Goal: Task Accomplishment & Management: Use online tool/utility

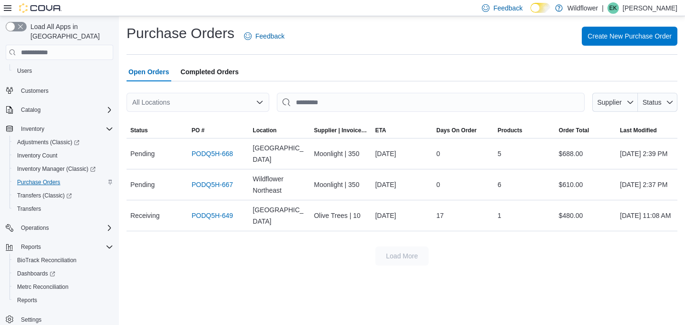
scroll to position [34, 0]
click at [31, 297] on span "Reports" at bounding box center [27, 301] width 20 height 8
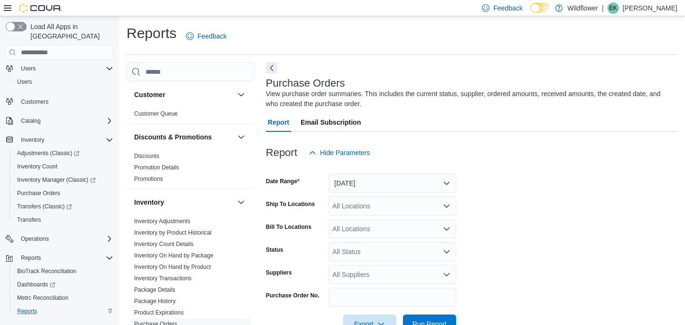
scroll to position [28, 0]
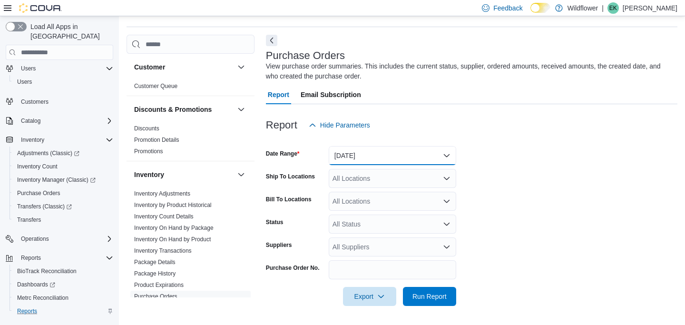
click at [385, 154] on button "[DATE]" at bounding box center [393, 155] width 128 height 19
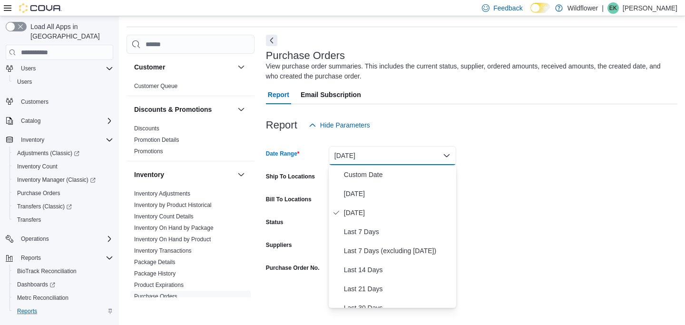
click at [385, 154] on button "[DATE]" at bounding box center [393, 155] width 128 height 19
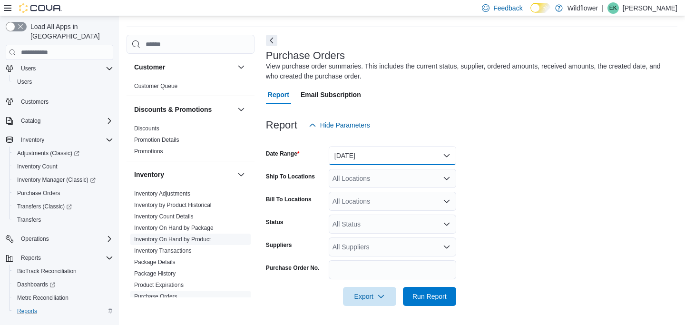
scroll to position [96, 0]
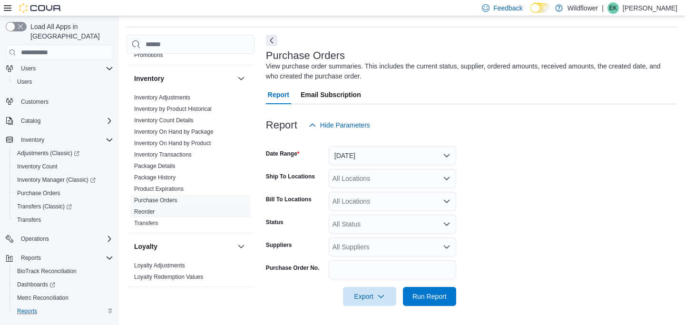
click at [150, 212] on link "Reorder" at bounding box center [144, 211] width 20 height 7
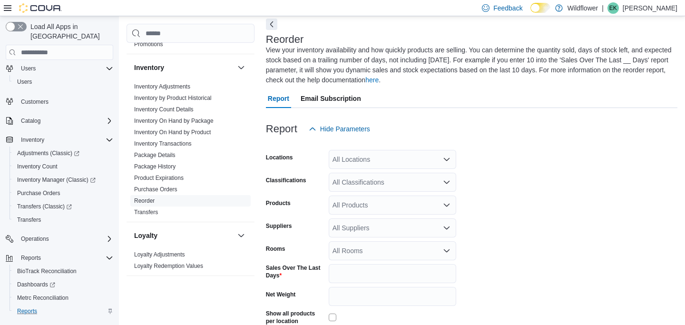
scroll to position [52, 0]
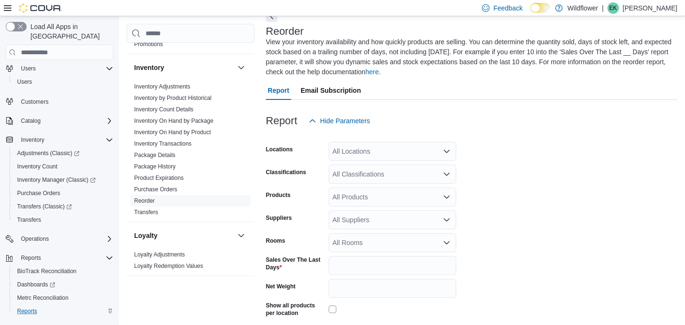
click at [366, 155] on div "All Locations" at bounding box center [393, 151] width 128 height 19
type input "****"
click at [386, 166] on span "[GEOGRAPHIC_DATA]" at bounding box center [383, 168] width 69 height 10
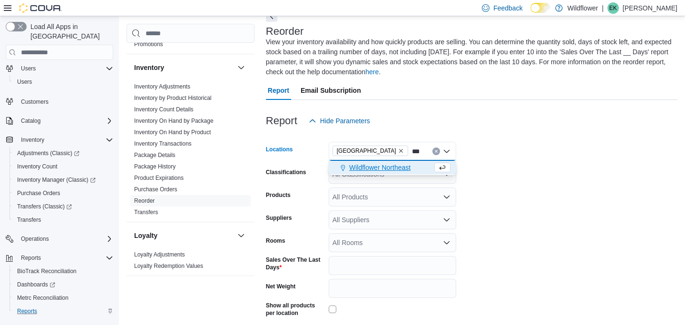
type input "***"
click at [384, 170] on span "Wildflower Northeast" at bounding box center [379, 168] width 61 height 10
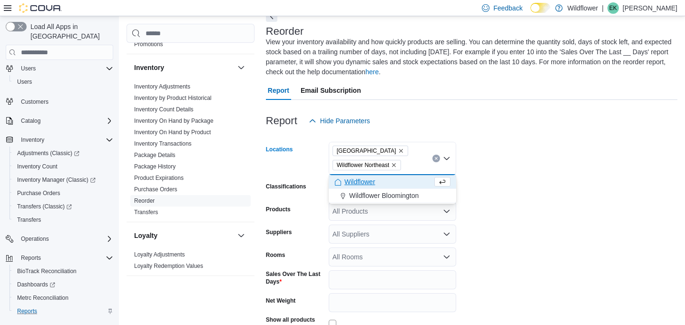
click at [471, 165] on form "Locations [GEOGRAPHIC_DATA] Wildflower Northeast Combo box. Selected. [GEOGRAPH…" at bounding box center [472, 254] width 412 height 249
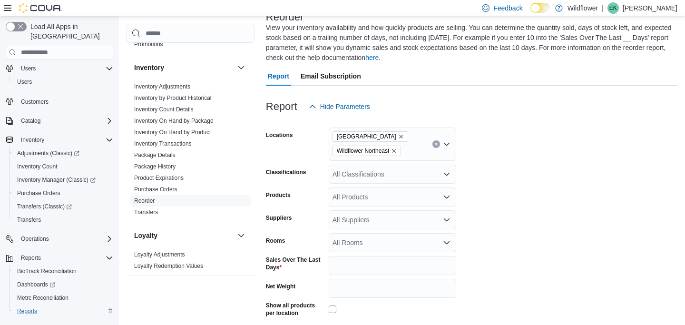
scroll to position [67, 0]
click at [372, 223] on div "All Suppliers" at bounding box center [393, 219] width 128 height 19
type input "***"
click at [370, 205] on span "Global Organics" at bounding box center [393, 203] width 116 height 10
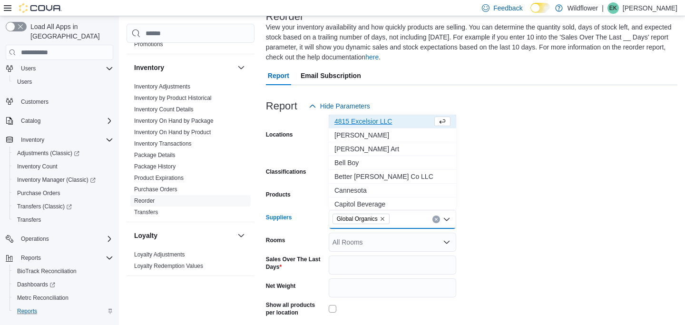
click at [528, 199] on form "Locations [GEOGRAPHIC_DATA] Wildflower Northeast Classifications All Classifica…" at bounding box center [472, 240] width 412 height 249
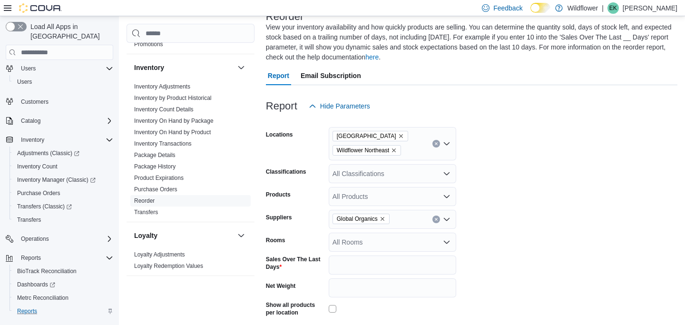
scroll to position [126, 0]
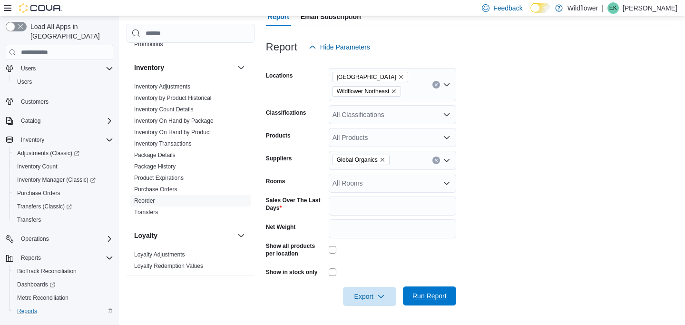
click at [433, 291] on span "Run Report" at bounding box center [430, 296] width 42 height 19
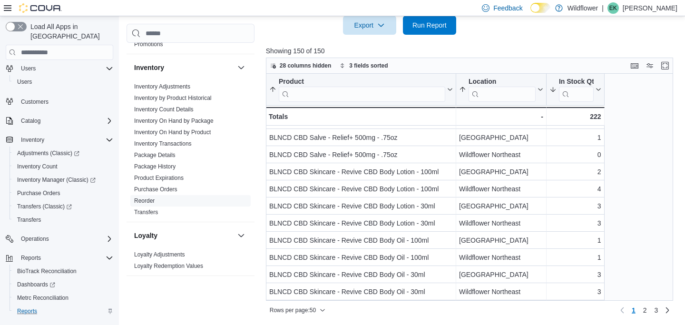
scroll to position [682, 0]
click at [647, 310] on link "2" at bounding box center [645, 310] width 11 height 15
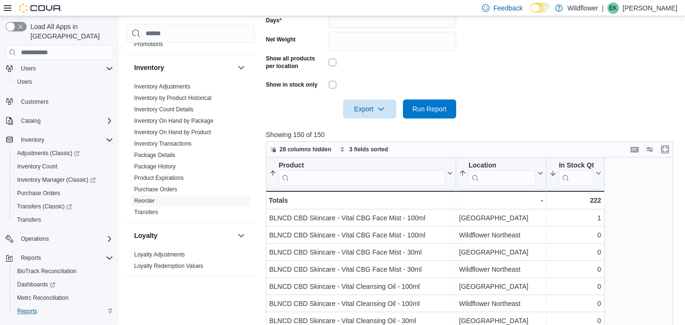
scroll to position [100, 0]
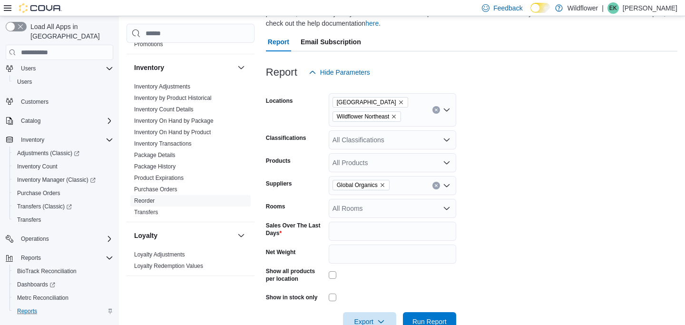
click at [401, 160] on div "All Products" at bounding box center [393, 162] width 128 height 19
click at [367, 138] on div "All Classifications" at bounding box center [393, 139] width 128 height 19
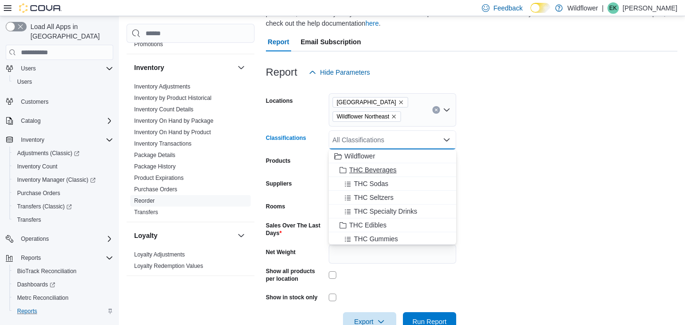
click at [355, 168] on span "THC Beverages" at bounding box center [373, 170] width 48 height 10
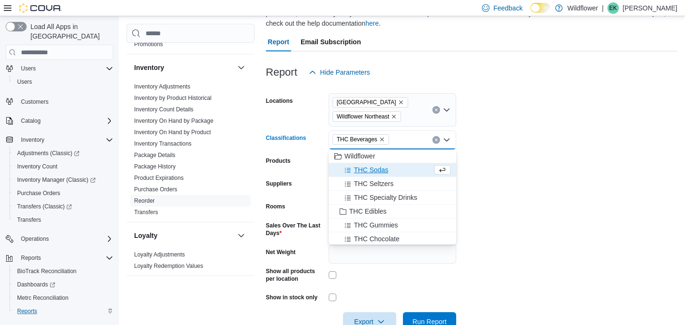
click at [384, 137] on icon "Remove THC Beverages from selection in this group" at bounding box center [382, 140] width 6 height 6
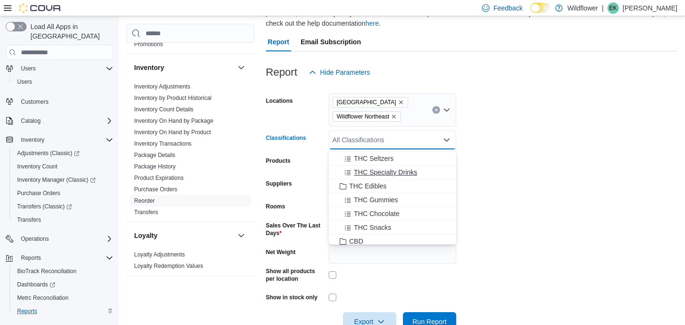
scroll to position [44, 0]
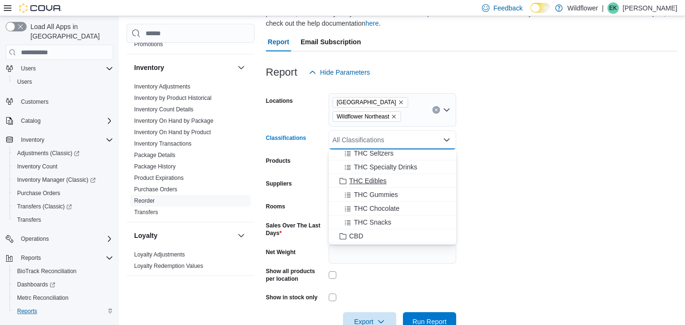
click at [358, 181] on span "THC Edibles" at bounding box center [368, 181] width 38 height 10
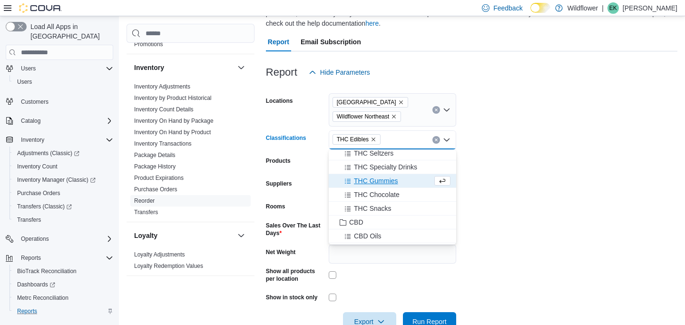
click at [358, 181] on span "THC Gummies" at bounding box center [376, 181] width 44 height 10
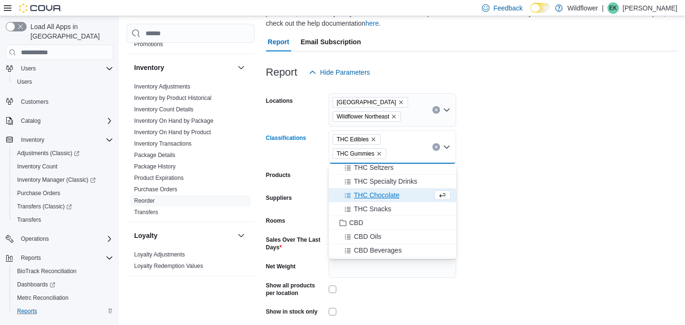
click at [373, 192] on span "THC Chocolate" at bounding box center [377, 195] width 46 height 10
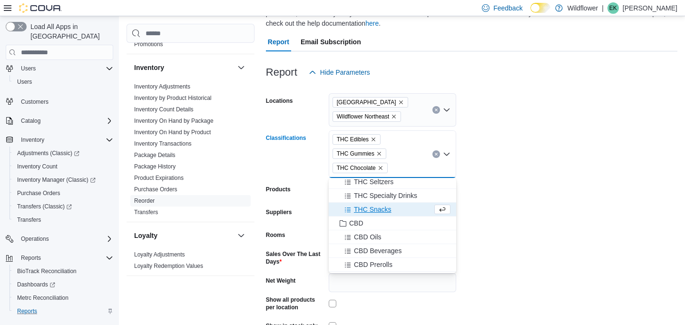
click at [376, 207] on span "THC Snacks" at bounding box center [373, 210] width 38 height 10
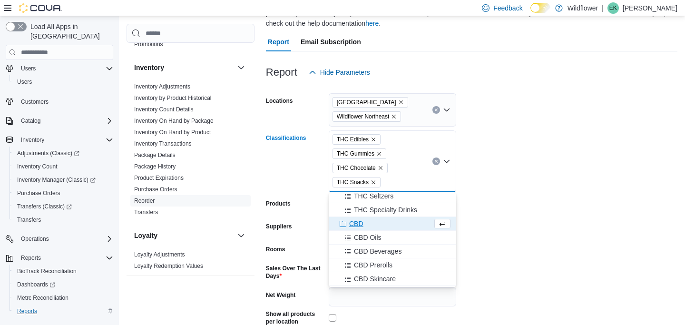
click at [466, 222] on form "Locations [GEOGRAPHIC_DATA] Wildflower Northeast Classifications THC Edibles TH…" at bounding box center [472, 228] width 412 height 292
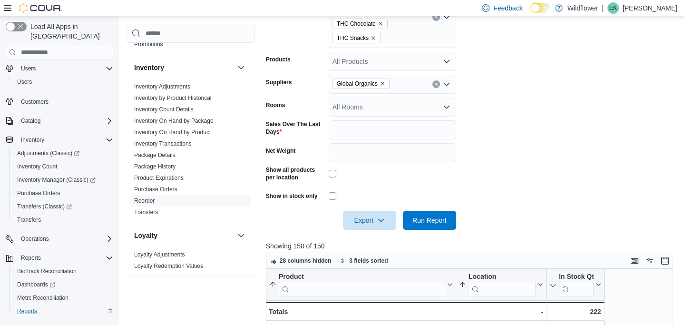
scroll to position [250, 0]
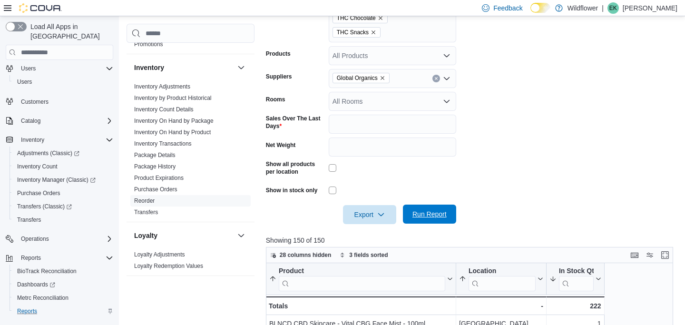
click at [432, 216] on span "Run Report" at bounding box center [430, 214] width 34 height 10
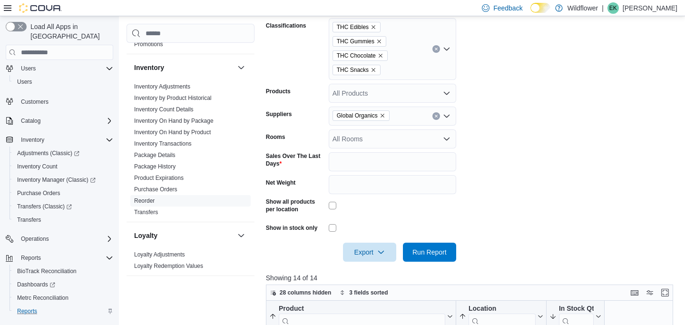
scroll to position [214, 0]
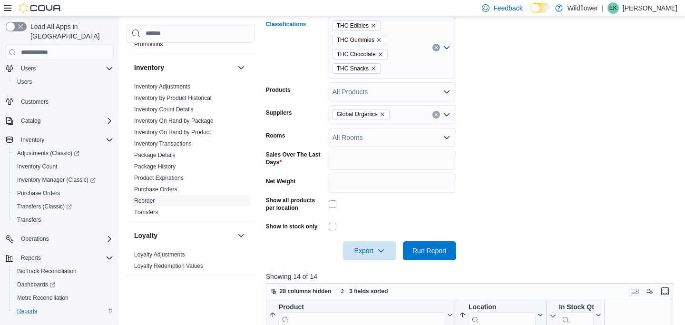
click at [396, 67] on div "THC Edibles THC Gummies THC Chocolate THC Snacks" at bounding box center [393, 48] width 128 height 62
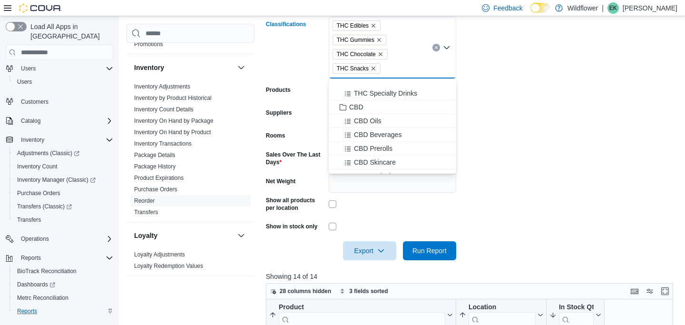
scroll to position [0, 0]
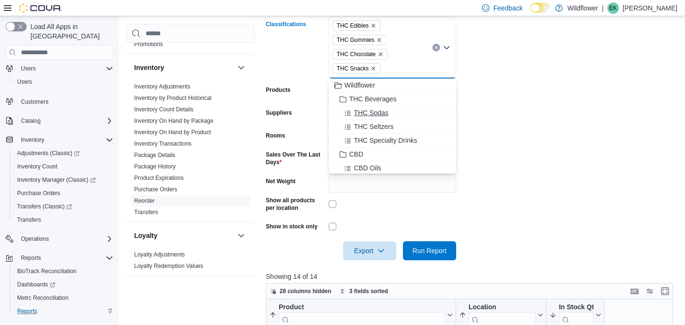
click at [427, 115] on div "THC Sodas" at bounding box center [393, 113] width 116 height 10
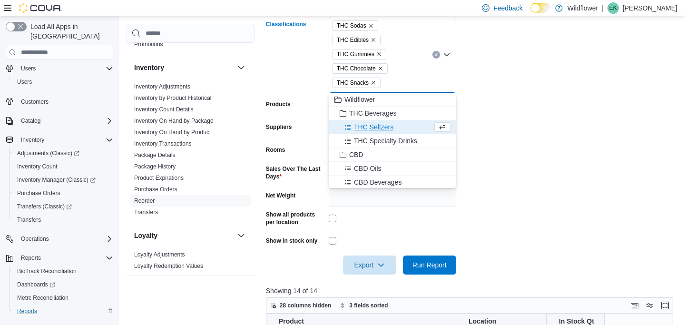
click at [427, 124] on div "THC Seltzers" at bounding box center [384, 127] width 98 height 10
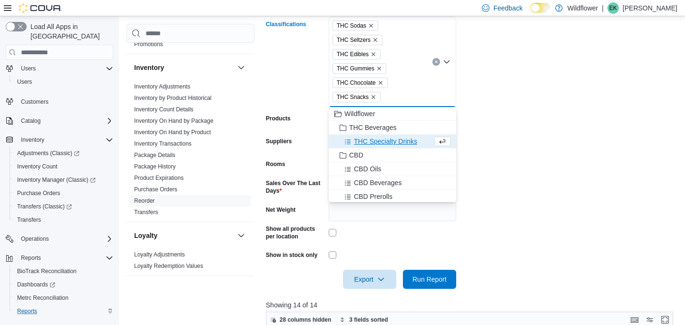
click at [424, 140] on div "THC Specialty Drinks" at bounding box center [384, 142] width 98 height 10
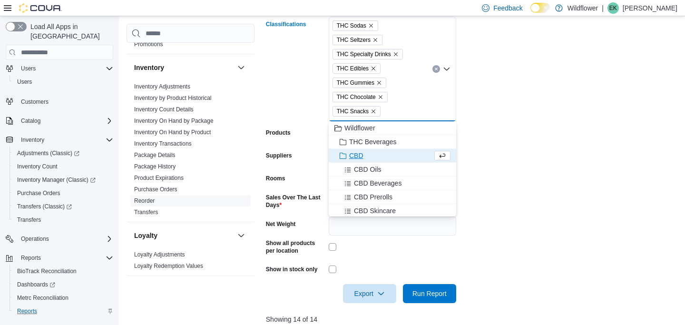
click at [515, 150] on form "Locations [GEOGRAPHIC_DATA] Wildflower Northeast Classifications THC Sodas THC …" at bounding box center [472, 135] width 412 height 335
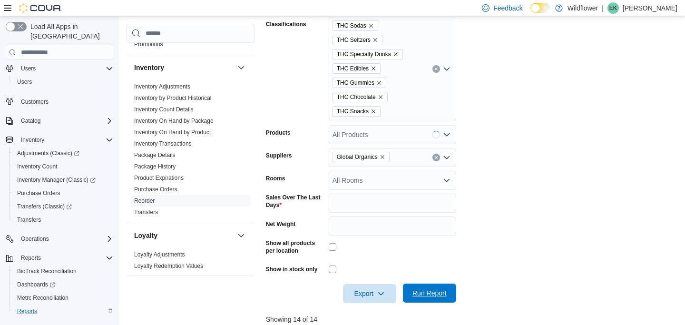
click at [432, 289] on span "Run Report" at bounding box center [430, 293] width 34 height 10
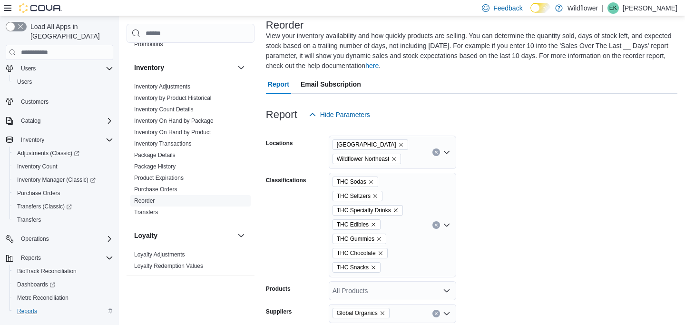
scroll to position [75, 0]
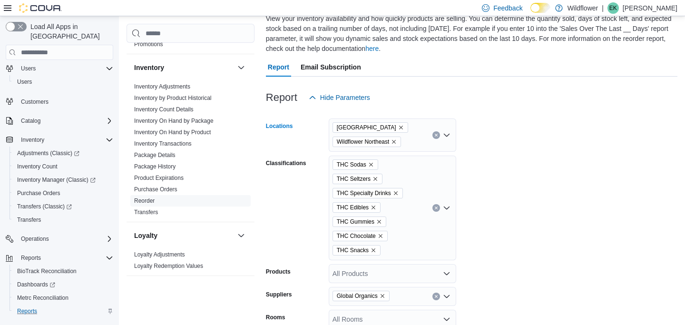
click at [403, 129] on icon "Remove Wildflower North Loop from selection in this group" at bounding box center [401, 128] width 6 height 6
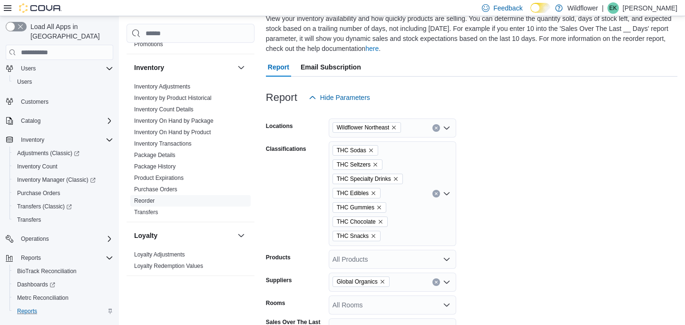
click at [517, 201] on form "Locations Wildflower Northeast Classifications THC Sodas THC Seltzers THC Speci…" at bounding box center [472, 267] width 412 height 321
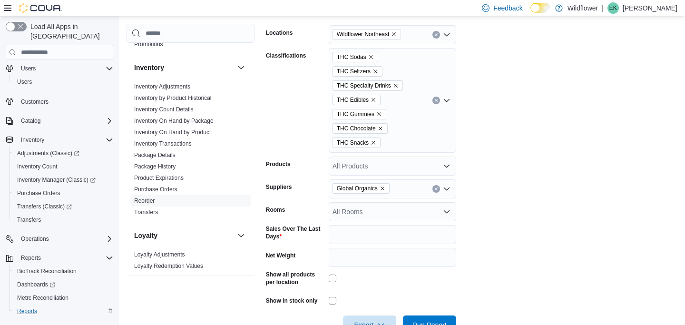
scroll to position [223, 0]
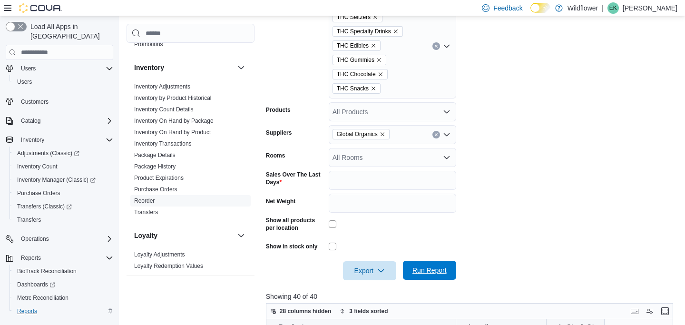
click at [423, 269] on span "Run Report" at bounding box center [430, 271] width 34 height 10
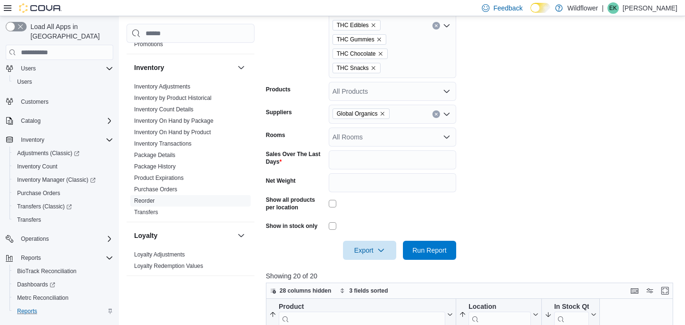
scroll to position [50, 0]
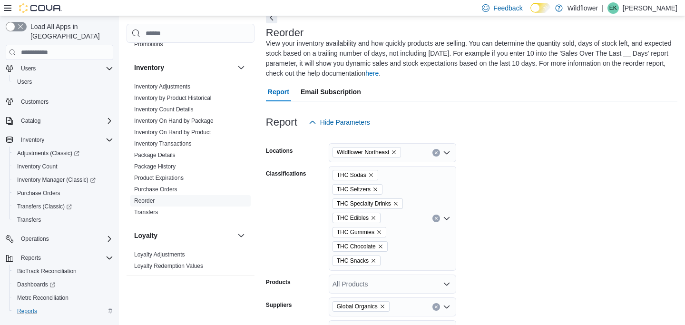
click at [435, 305] on icon "Clear input" at bounding box center [437, 307] width 4 height 4
type input "***"
click at [410, 289] on span "Hohensteins" at bounding box center [393, 290] width 116 height 10
click at [517, 283] on form "Locations Wildflower Northeast Classifications THC Sodas THC Seltzers THC Speci…" at bounding box center [472, 292] width 412 height 321
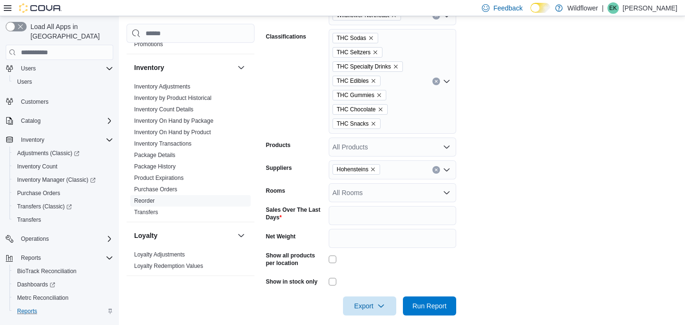
scroll to position [189, 0]
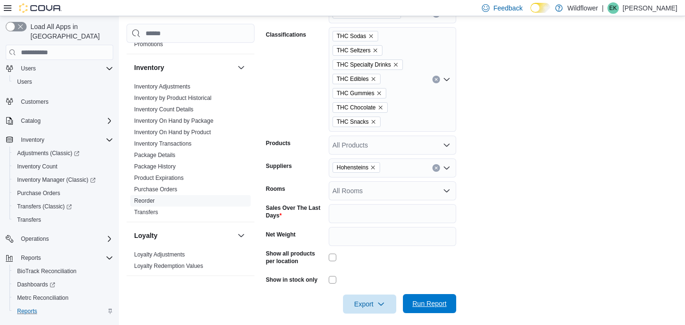
click at [441, 303] on span "Run Report" at bounding box center [430, 304] width 34 height 10
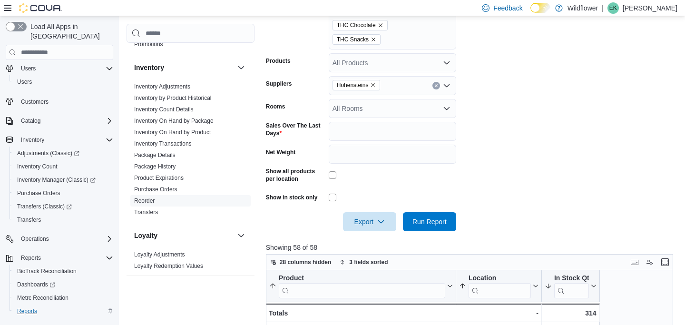
scroll to position [83, 0]
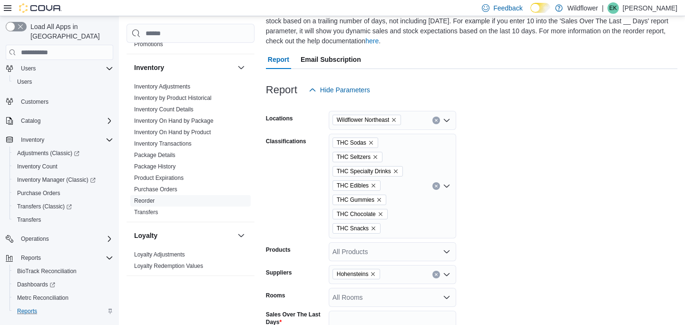
click at [413, 121] on div "Wildflower Northeast" at bounding box center [393, 120] width 128 height 19
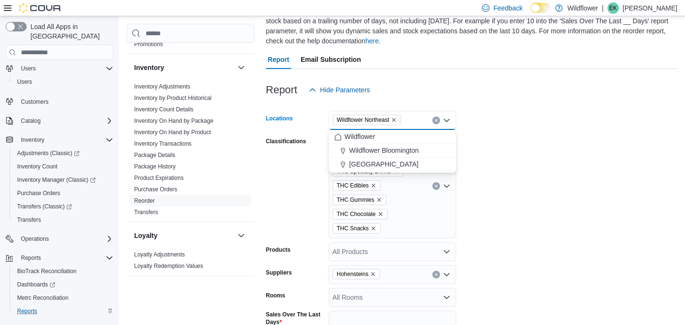
type input "*"
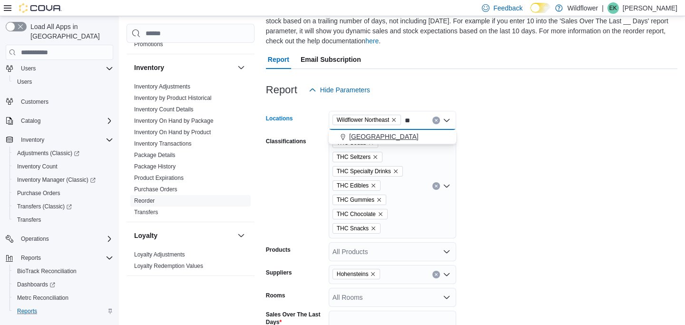
type input "**"
click at [405, 134] on span "[GEOGRAPHIC_DATA]" at bounding box center [383, 137] width 69 height 10
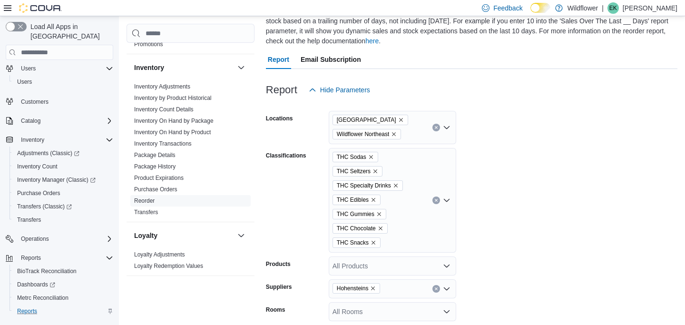
click at [468, 146] on form "Locations [GEOGRAPHIC_DATA] Wildflower Northeast Classifications THC Sodas THC …" at bounding box center [472, 266] width 412 height 335
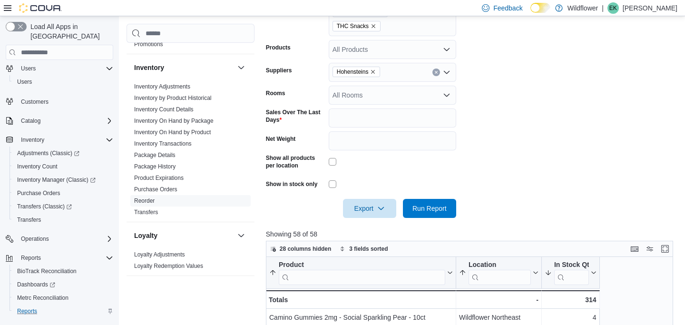
scroll to position [308, 0]
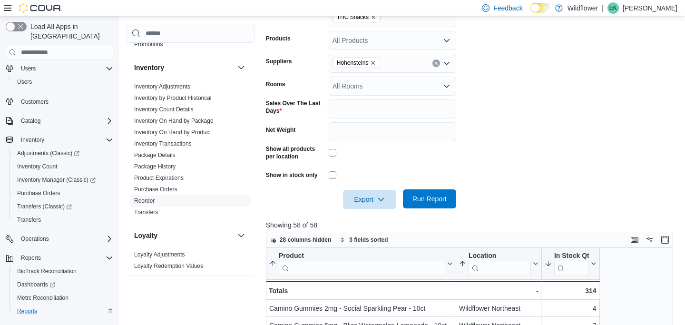
click at [436, 190] on span "Run Report" at bounding box center [430, 198] width 42 height 19
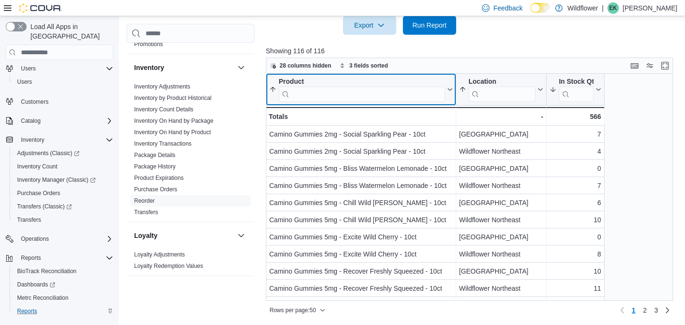
click at [416, 91] on input "search" at bounding box center [362, 94] width 167 height 15
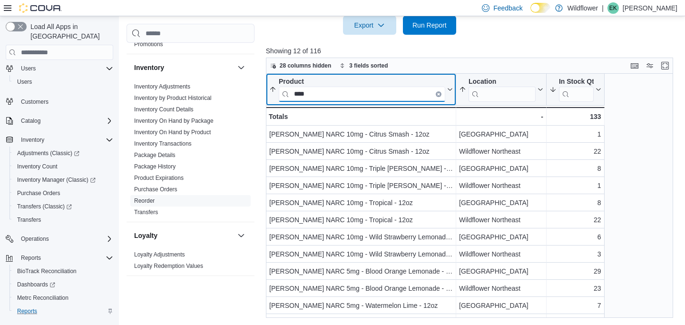
type input "****"
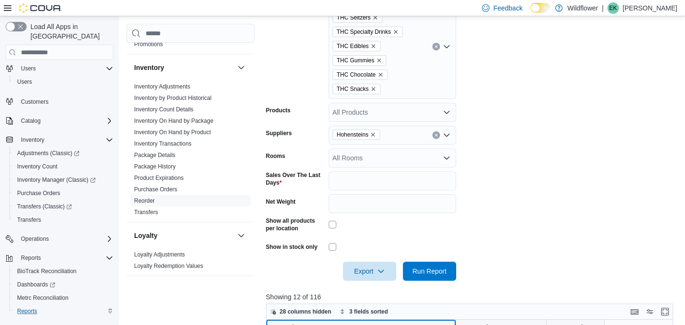
scroll to position [386, 0]
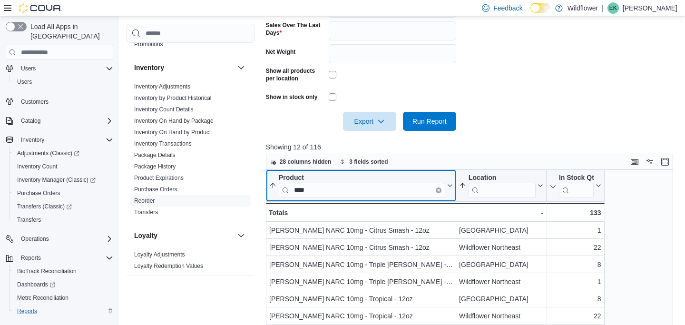
click at [439, 190] on icon "Clear input" at bounding box center [439, 190] width 2 height 2
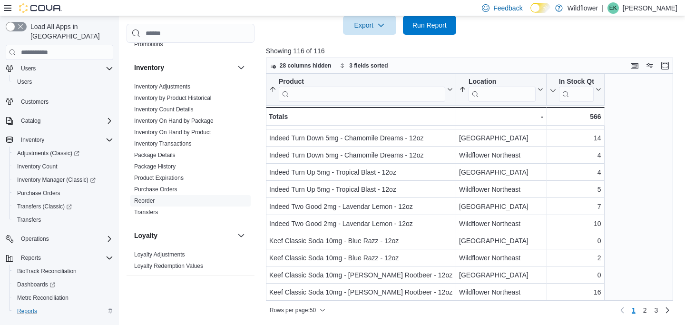
scroll to position [682, 0]
click at [647, 311] on link "2" at bounding box center [645, 310] width 11 height 15
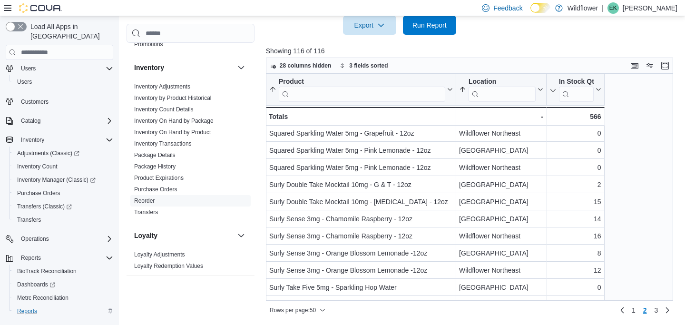
scroll to position [293, 0]
